Goal: Navigation & Orientation: Find specific page/section

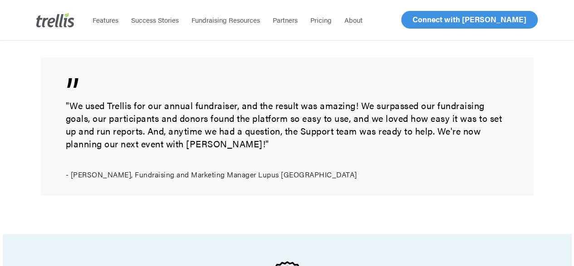
scroll to position [784, 0]
click at [287, 19] on span "Partners" at bounding box center [285, 20] width 25 height 10
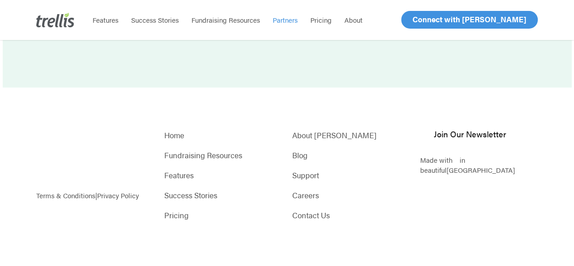
scroll to position [1462, 0]
click at [0, 0] on div at bounding box center [0, 0] width 0 height 0
